Goal: Find specific page/section: Find specific page/section

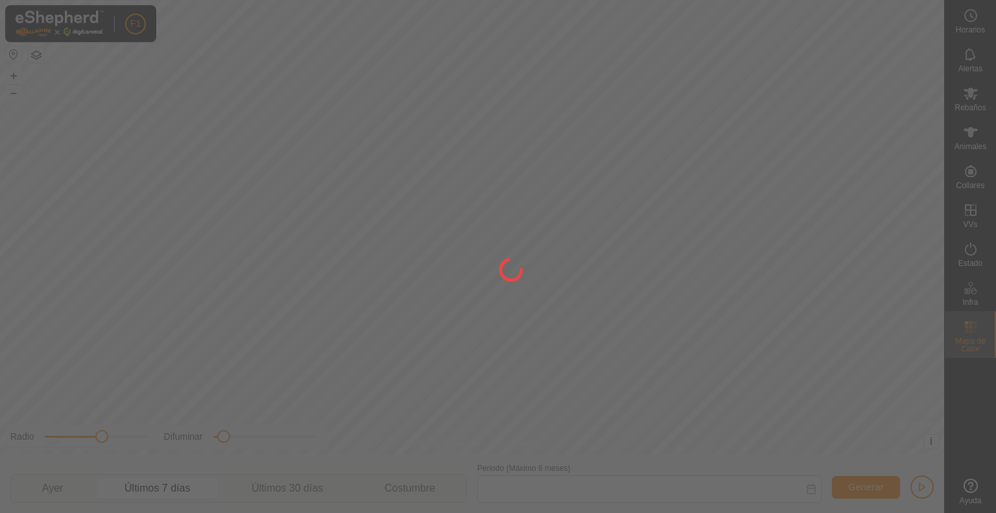
type input "[DATE] - [DATE]"
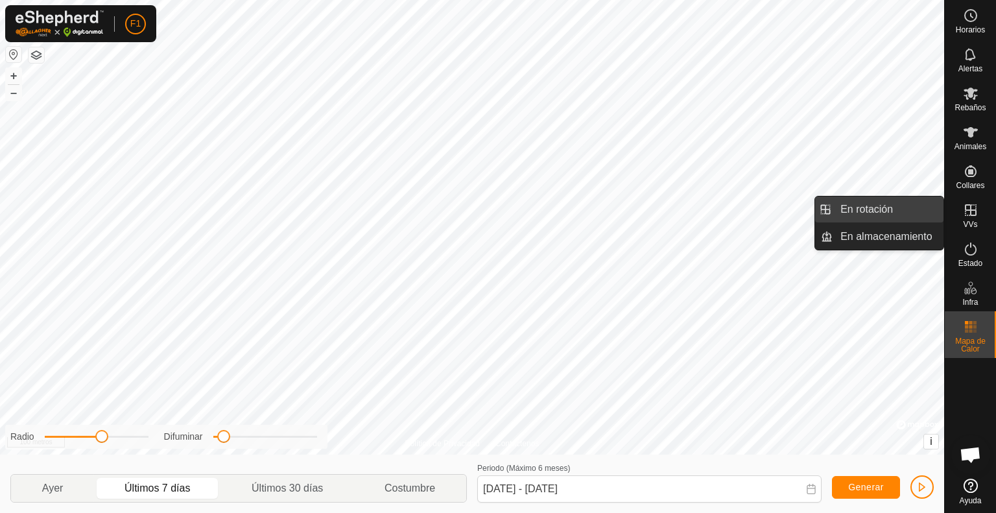
click at [908, 207] on link "En rotación" at bounding box center [887, 209] width 111 height 26
